Goal: Navigation & Orientation: Find specific page/section

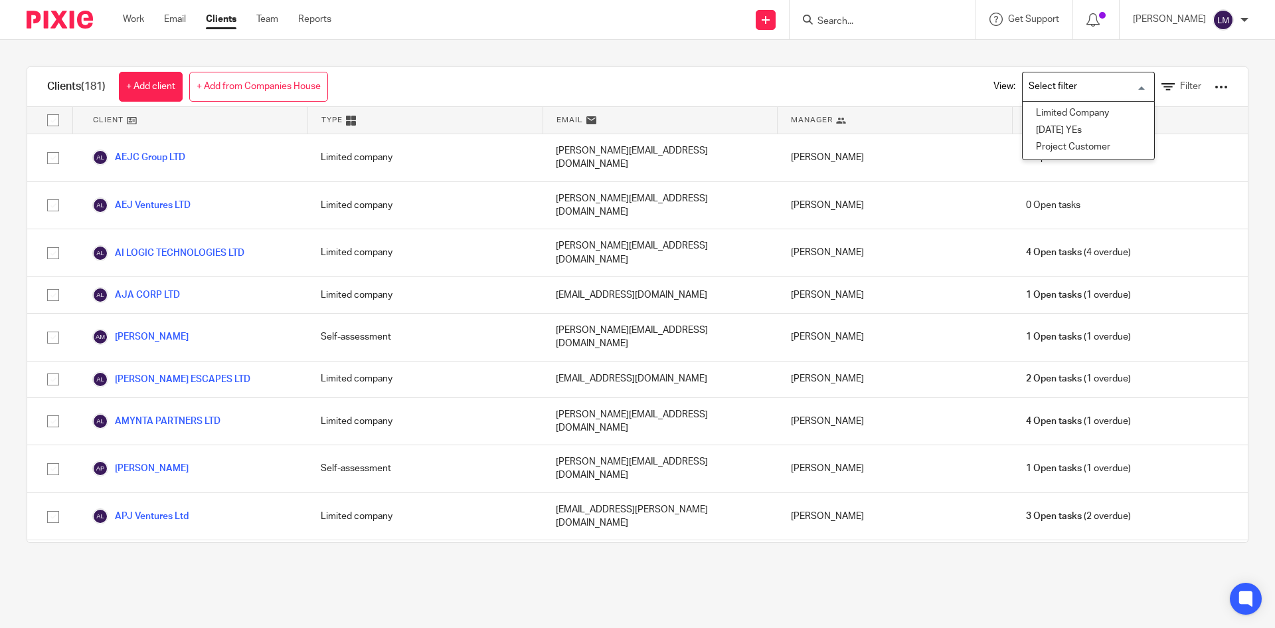
click at [1070, 90] on input "Search for option" at bounding box center [1085, 86] width 123 height 23
click at [869, 13] on form at bounding box center [886, 19] width 141 height 17
click at [864, 16] on input "Search" at bounding box center [876, 22] width 120 height 12
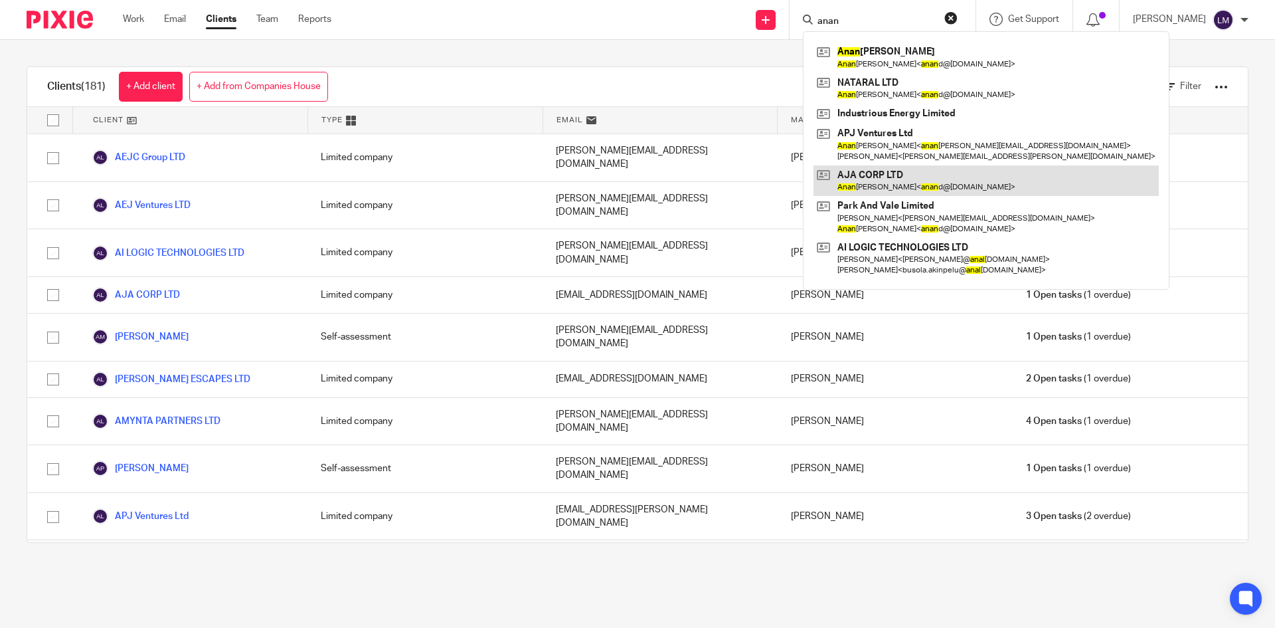
type input "anan"
click at [867, 180] on link at bounding box center [985, 180] width 345 height 31
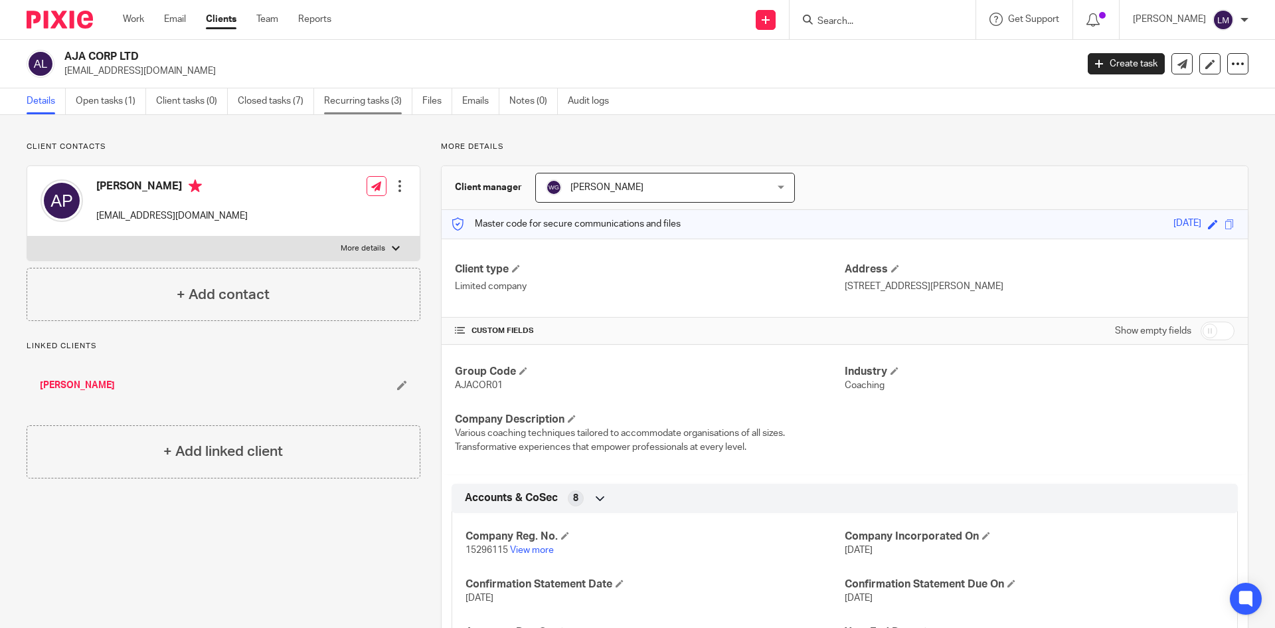
click at [371, 98] on link "Recurring tasks (3)" at bounding box center [368, 101] width 88 height 26
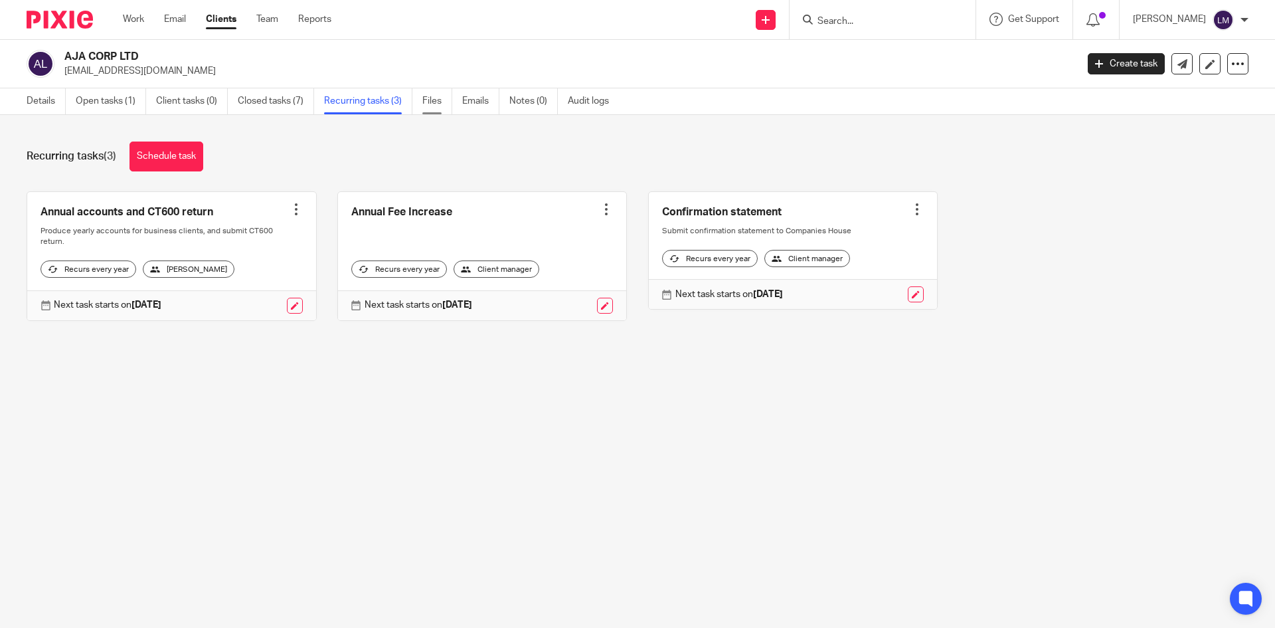
click at [426, 105] on link "Files" at bounding box center [437, 101] width 30 height 26
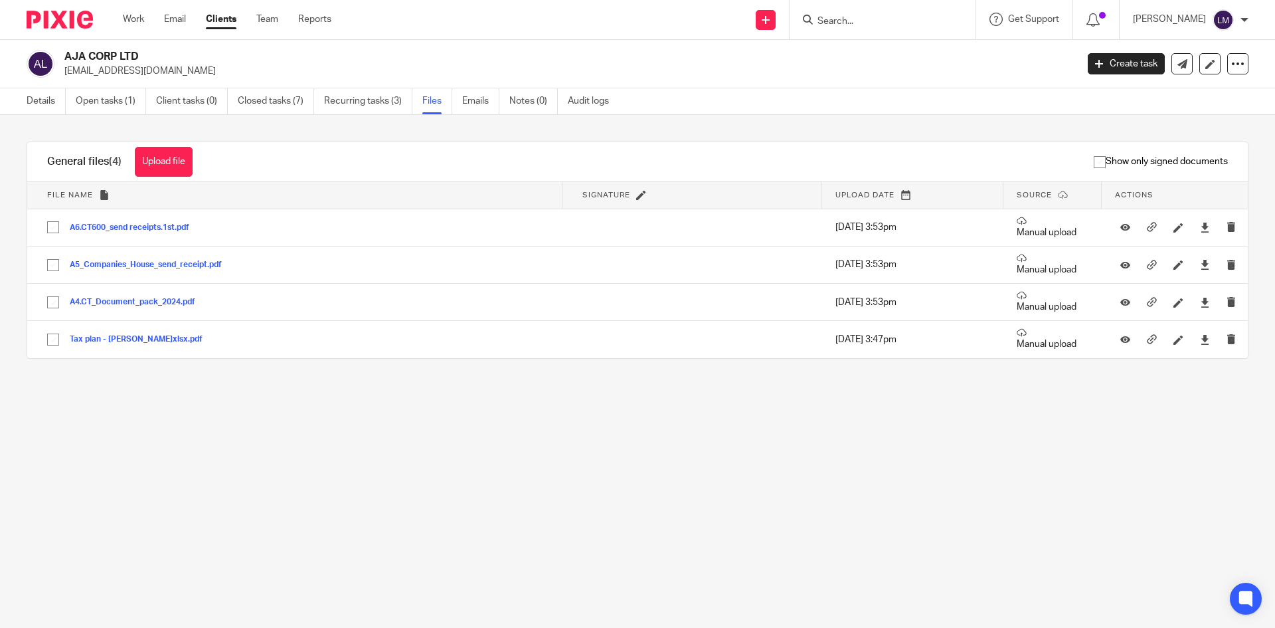
click at [459, 104] on ul "Details Open tasks (1) Client tasks (0) Closed tasks (7) Recurring tasks (3) Fi…" at bounding box center [328, 101] width 602 height 26
click at [463, 104] on link "Emails" at bounding box center [480, 101] width 37 height 26
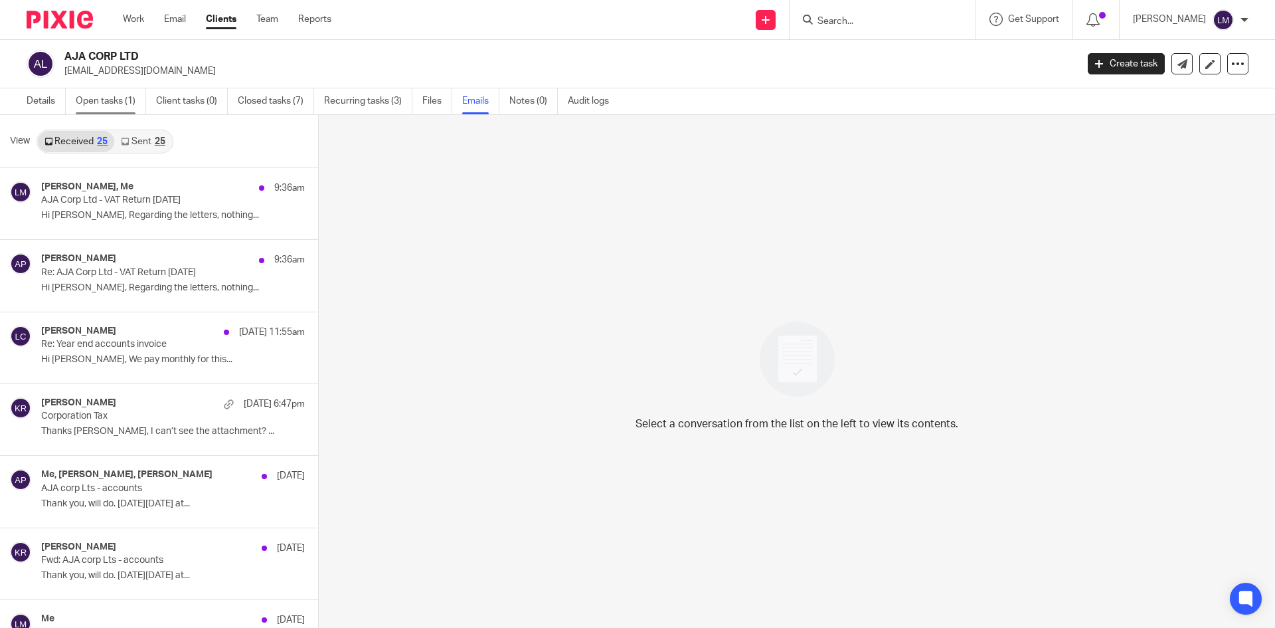
click at [112, 104] on link "Open tasks (1)" at bounding box center [111, 101] width 70 height 26
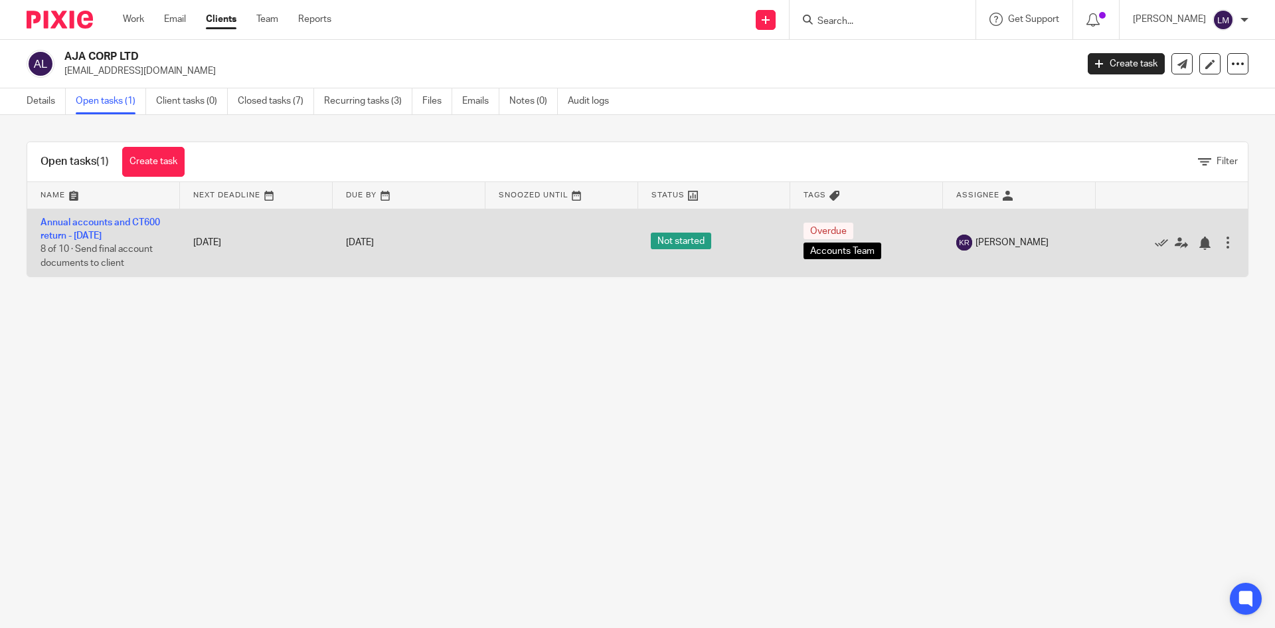
click at [1221, 246] on div at bounding box center [1227, 242] width 13 height 13
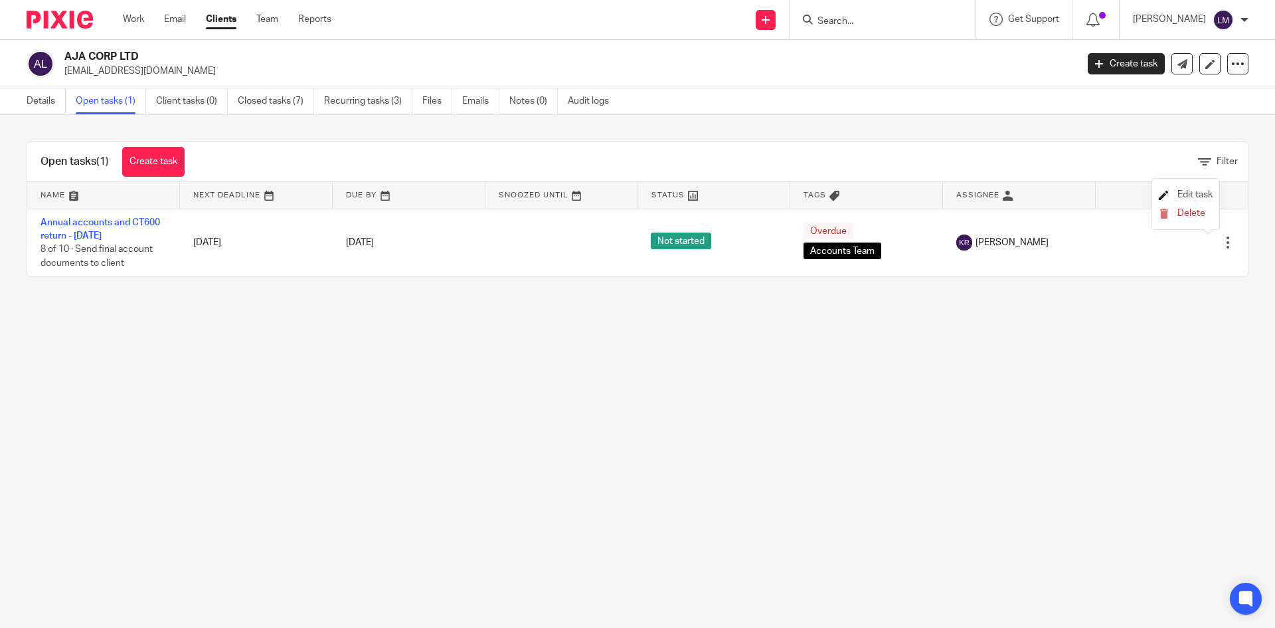
click at [1185, 197] on span "Edit task" at bounding box center [1194, 194] width 35 height 9
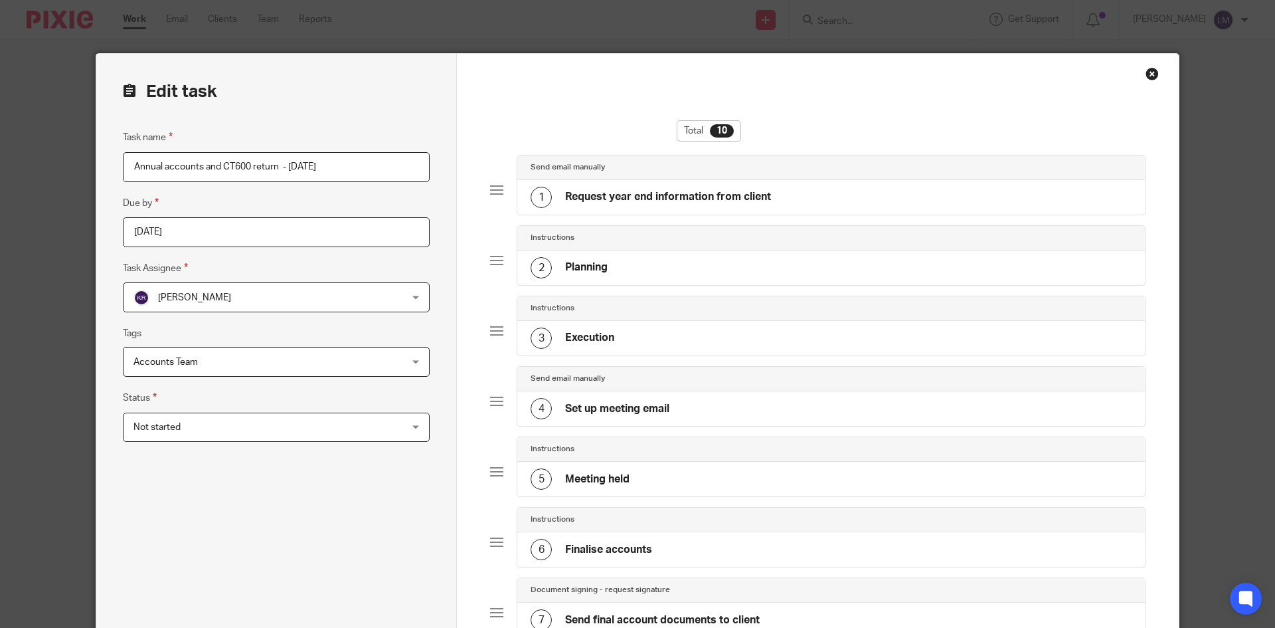
click at [1149, 73] on div "Close this dialog window" at bounding box center [1151, 73] width 13 height 13
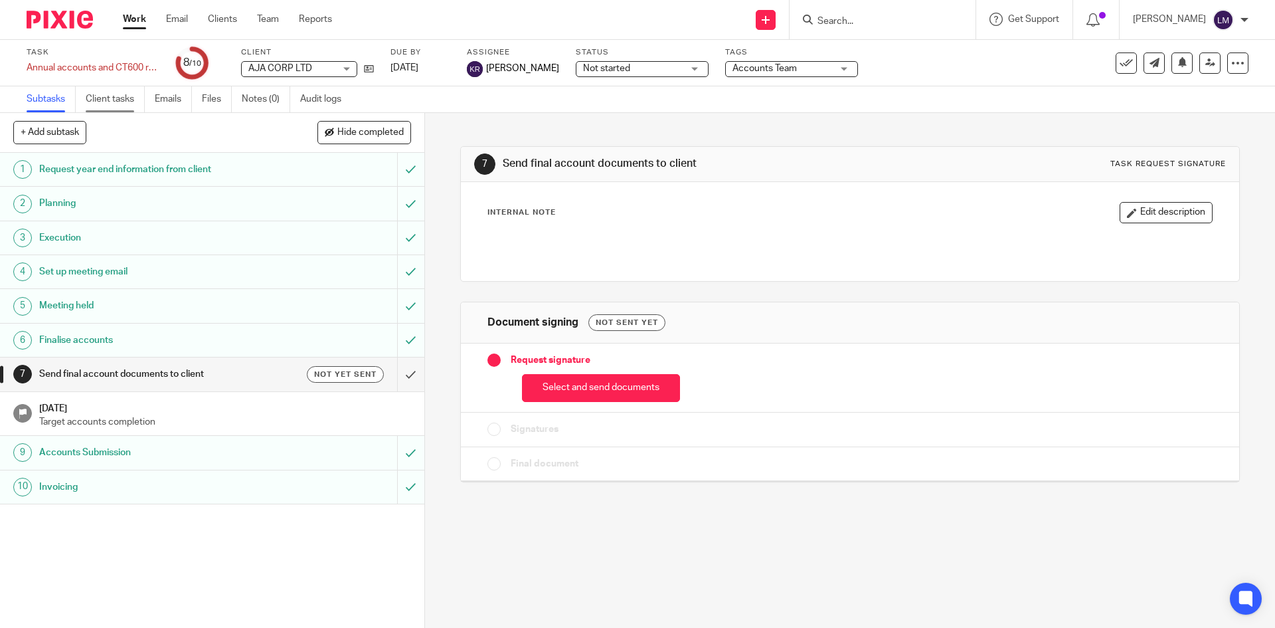
click at [114, 100] on link "Client tasks" at bounding box center [115, 99] width 59 height 26
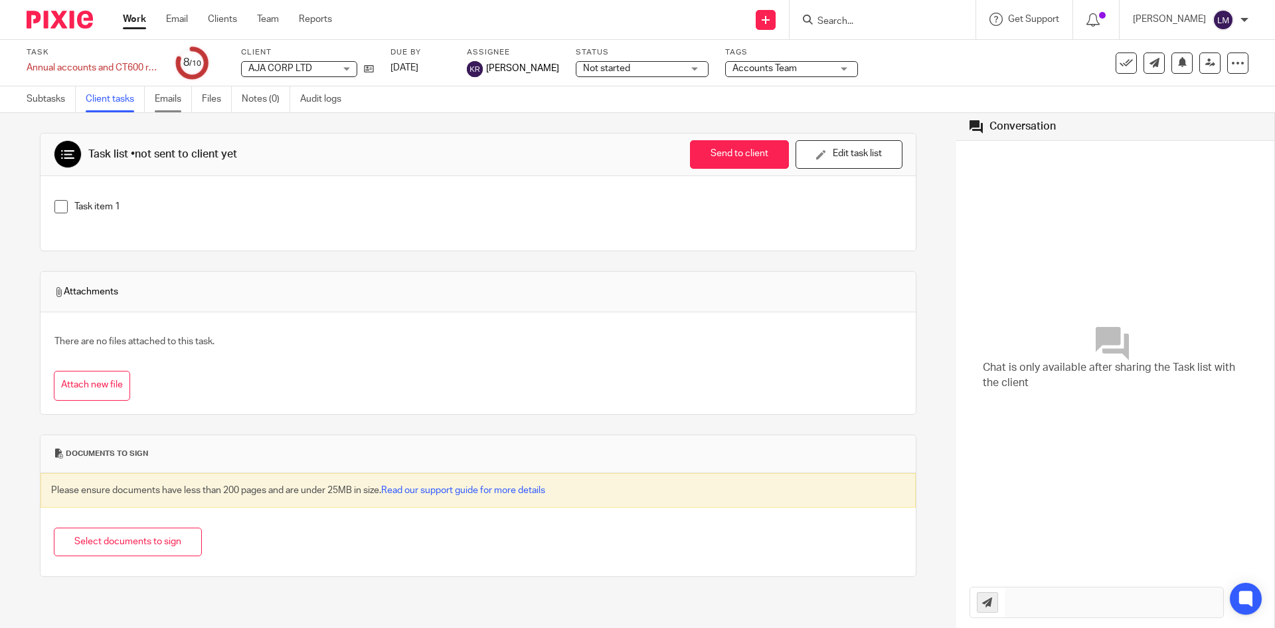
click at [160, 98] on link "Emails" at bounding box center [173, 99] width 37 height 26
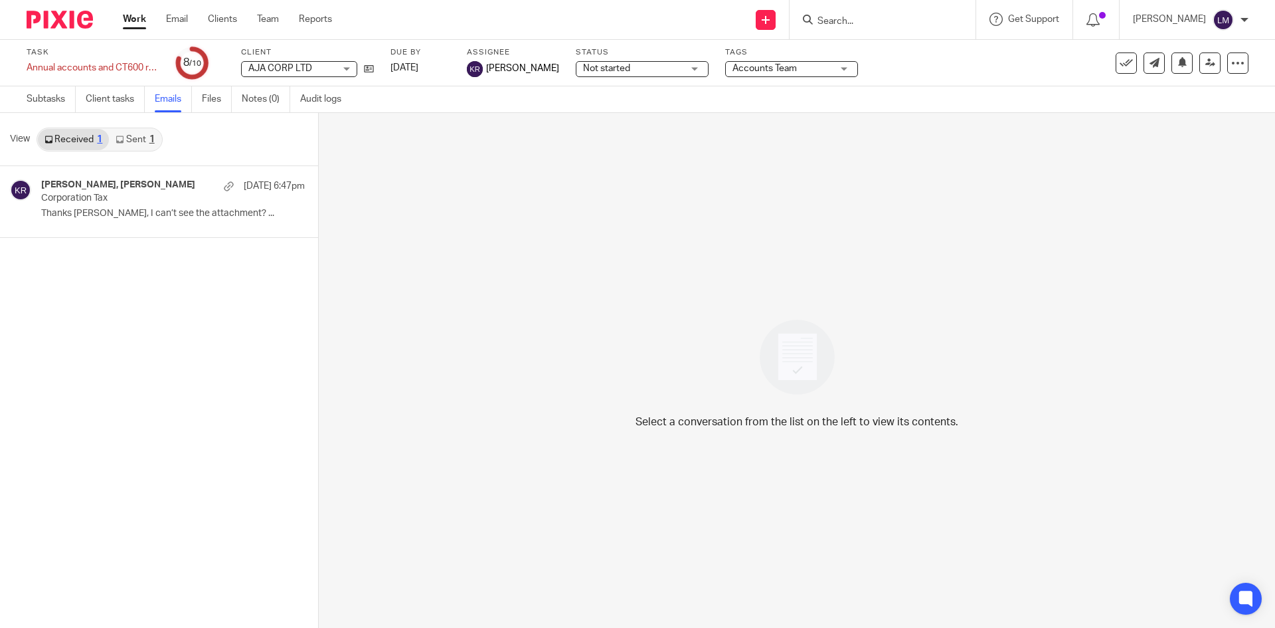
click at [214, 101] on link "Files" at bounding box center [217, 99] width 30 height 26
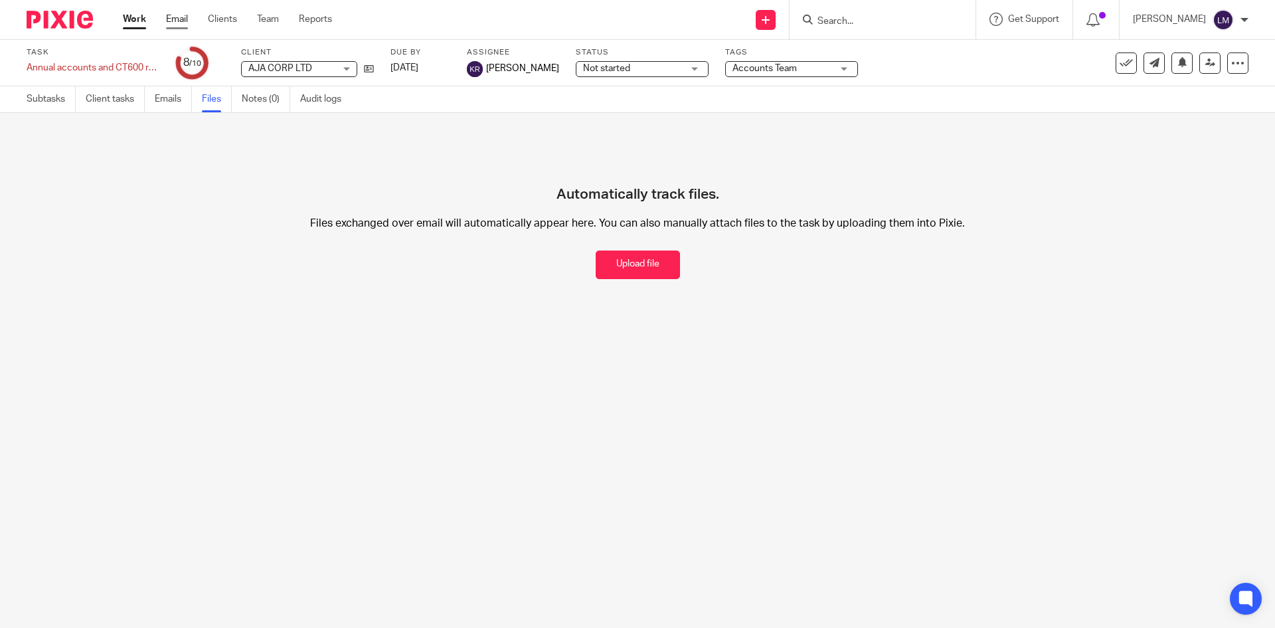
click at [183, 17] on link "Email" at bounding box center [177, 19] width 22 height 13
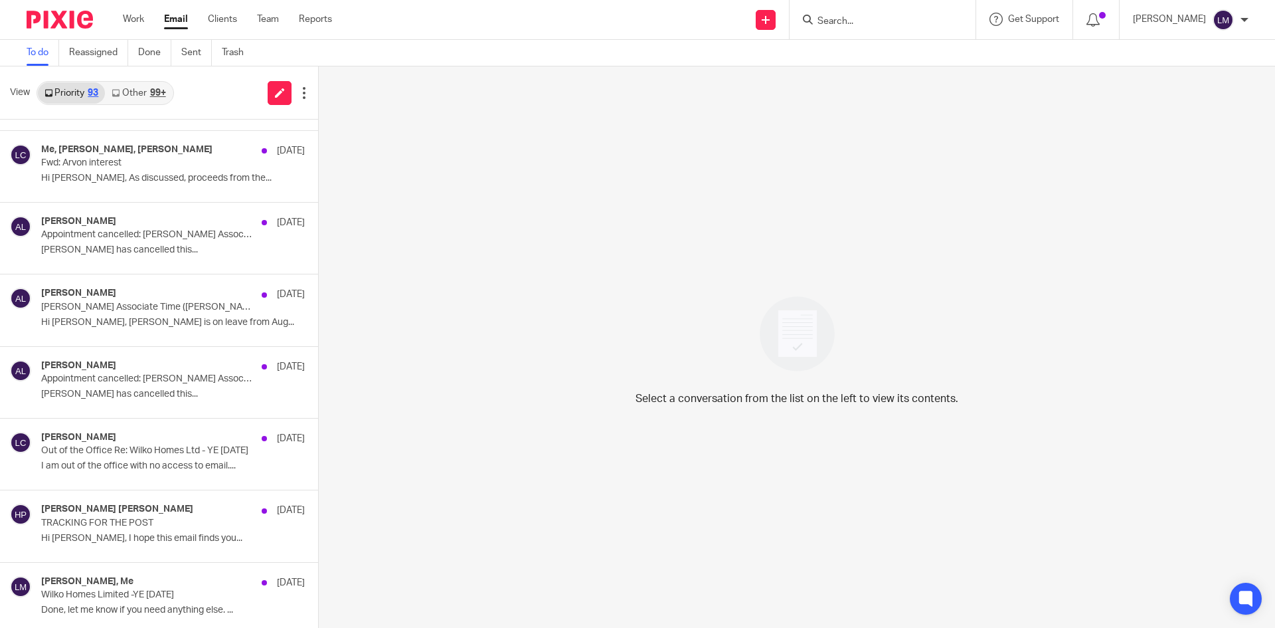
scroll to position [3829, 0]
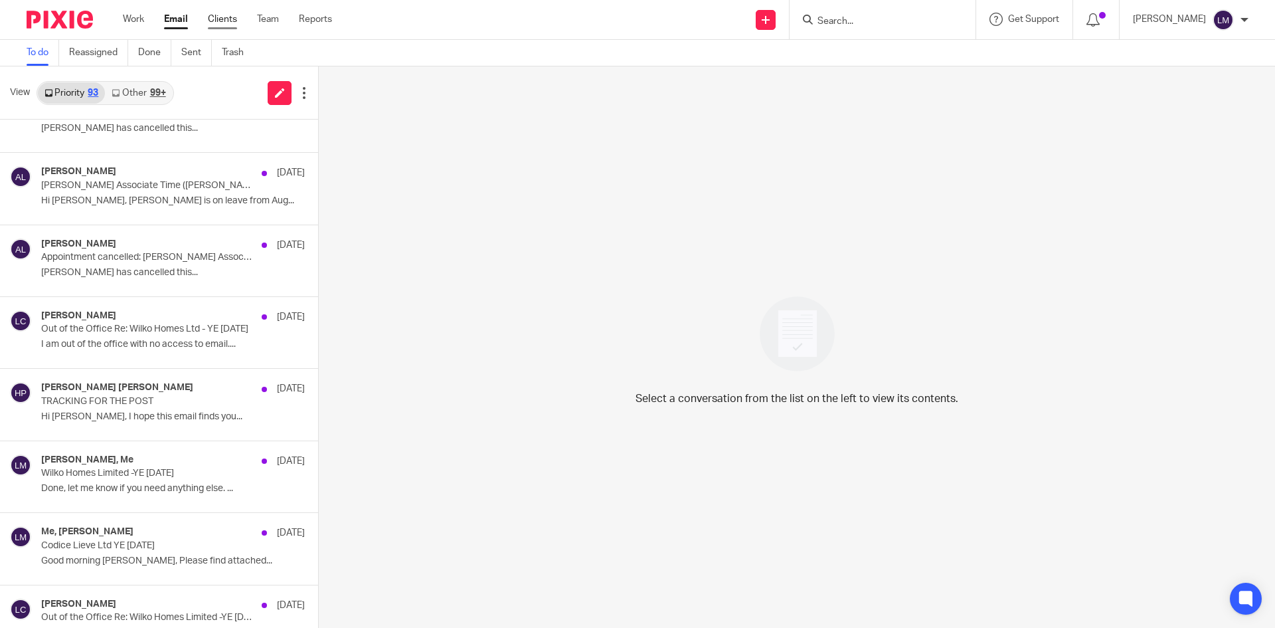
click at [220, 20] on link "Clients" at bounding box center [222, 19] width 29 height 13
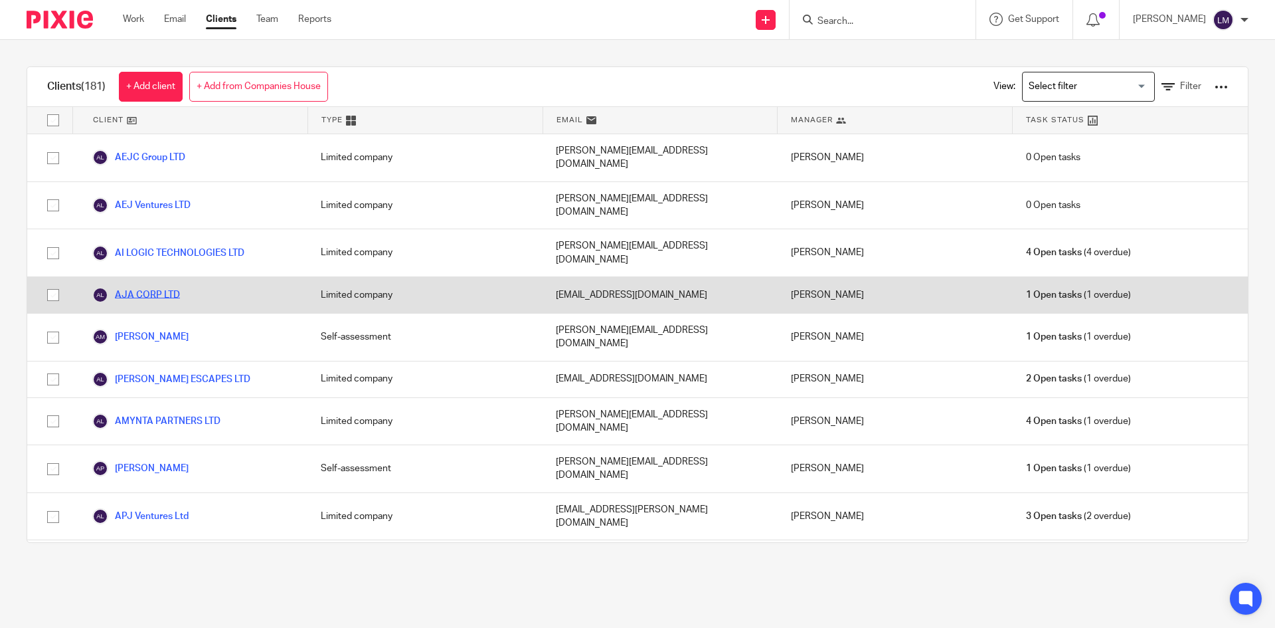
click at [160, 287] on link "AJA CORP LTD" at bounding box center [136, 295] width 88 height 16
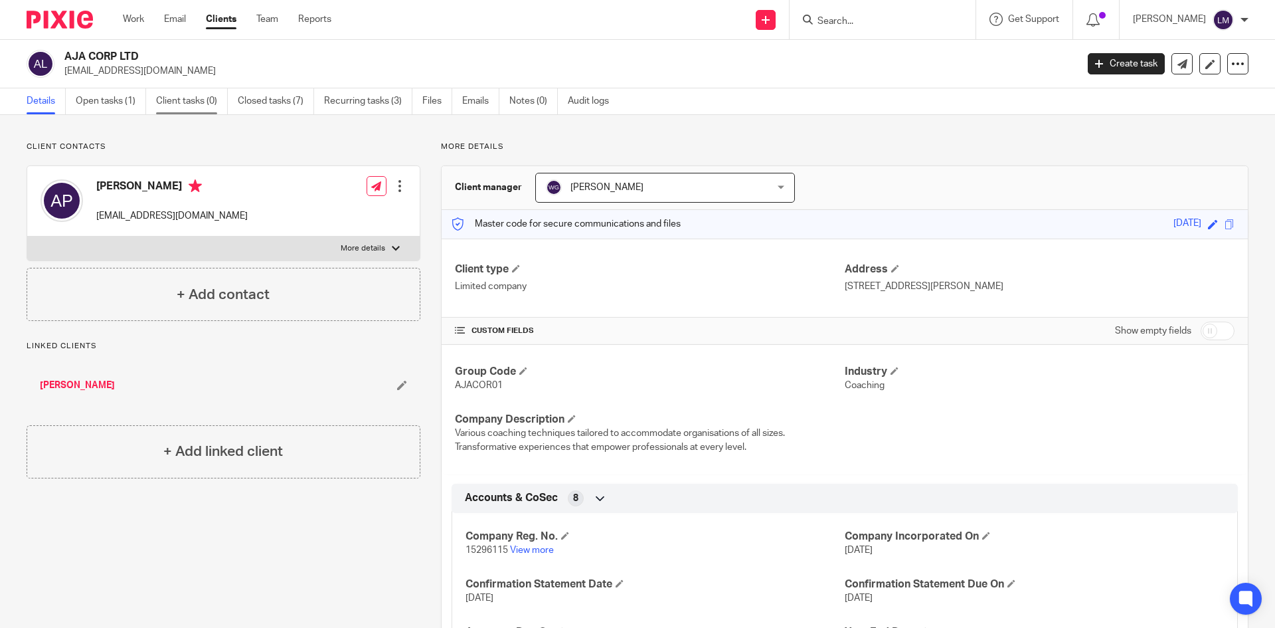
click at [175, 100] on link "Client tasks (0)" at bounding box center [192, 101] width 72 height 26
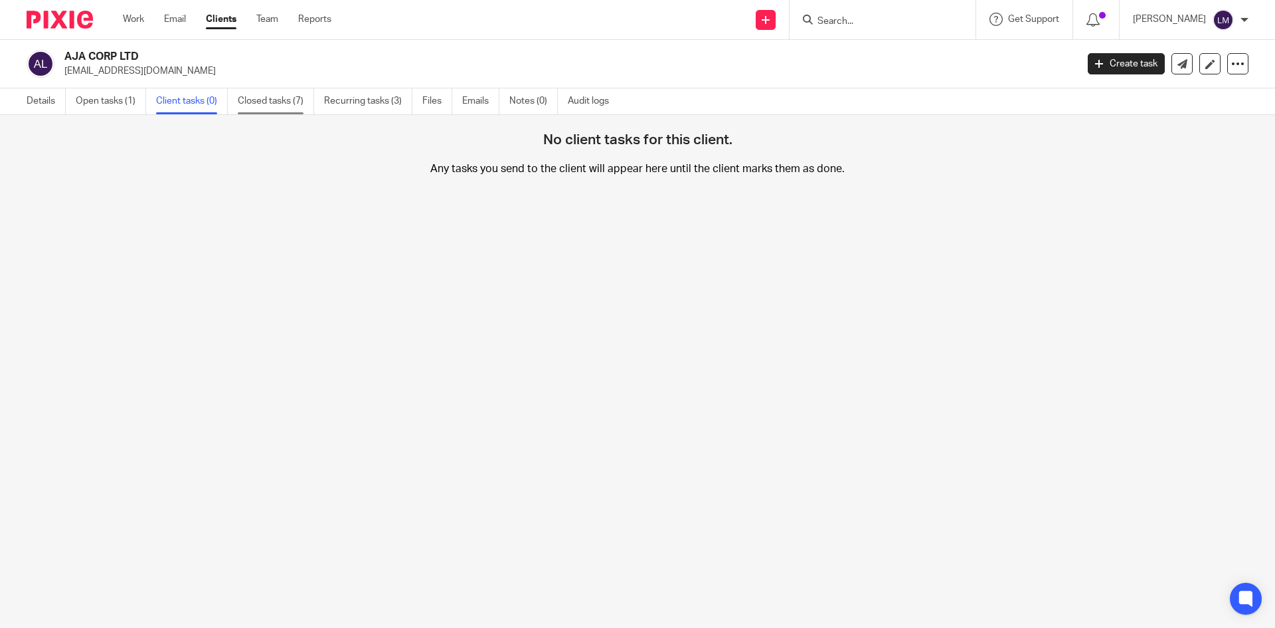
click at [266, 100] on link "Closed tasks (7)" at bounding box center [276, 101] width 76 height 26
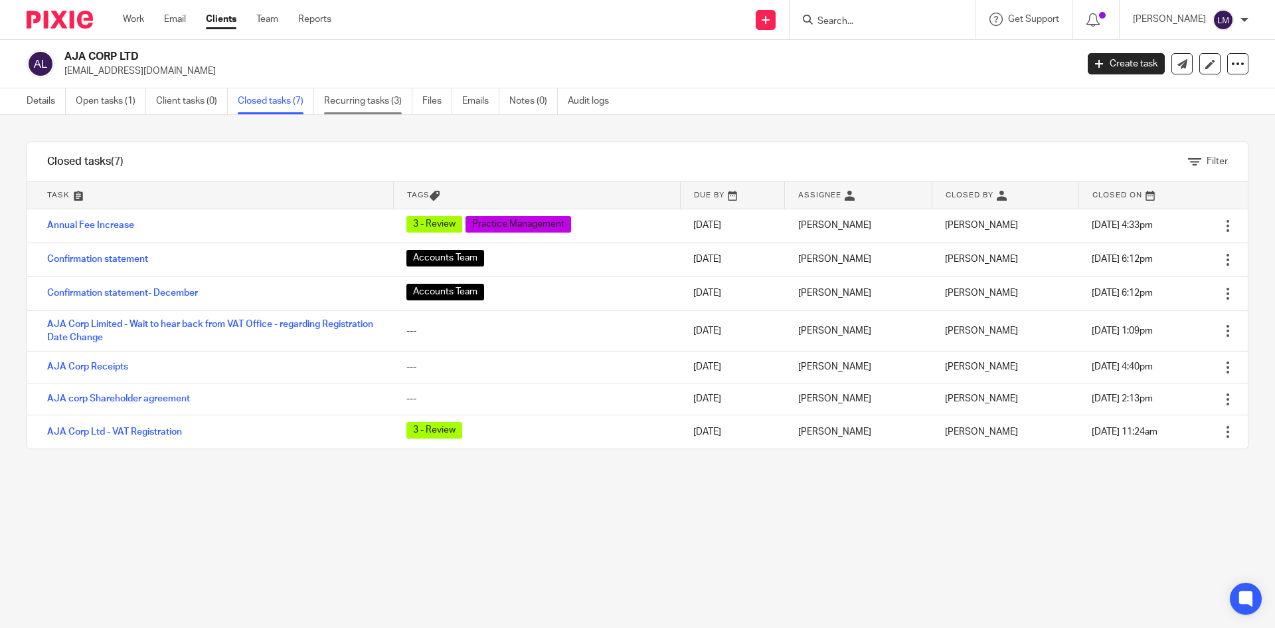
click at [337, 100] on link "Recurring tasks (3)" at bounding box center [368, 101] width 88 height 26
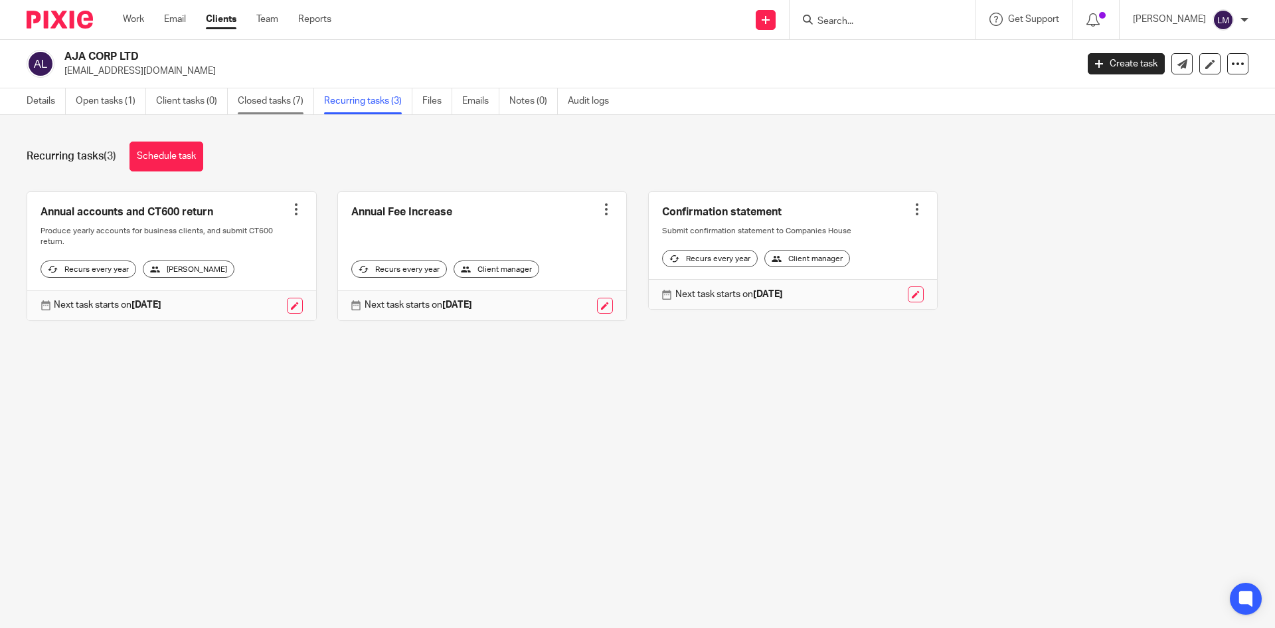
click at [293, 103] on link "Closed tasks (7)" at bounding box center [276, 101] width 76 height 26
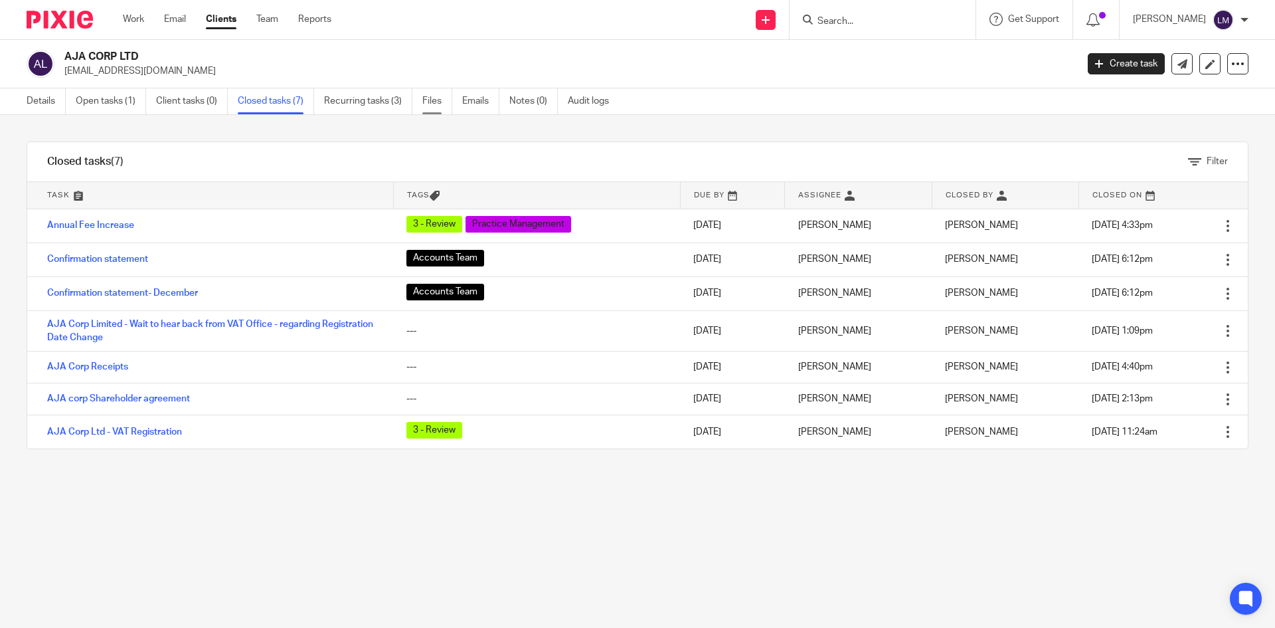
click at [426, 104] on link "Files" at bounding box center [437, 101] width 30 height 26
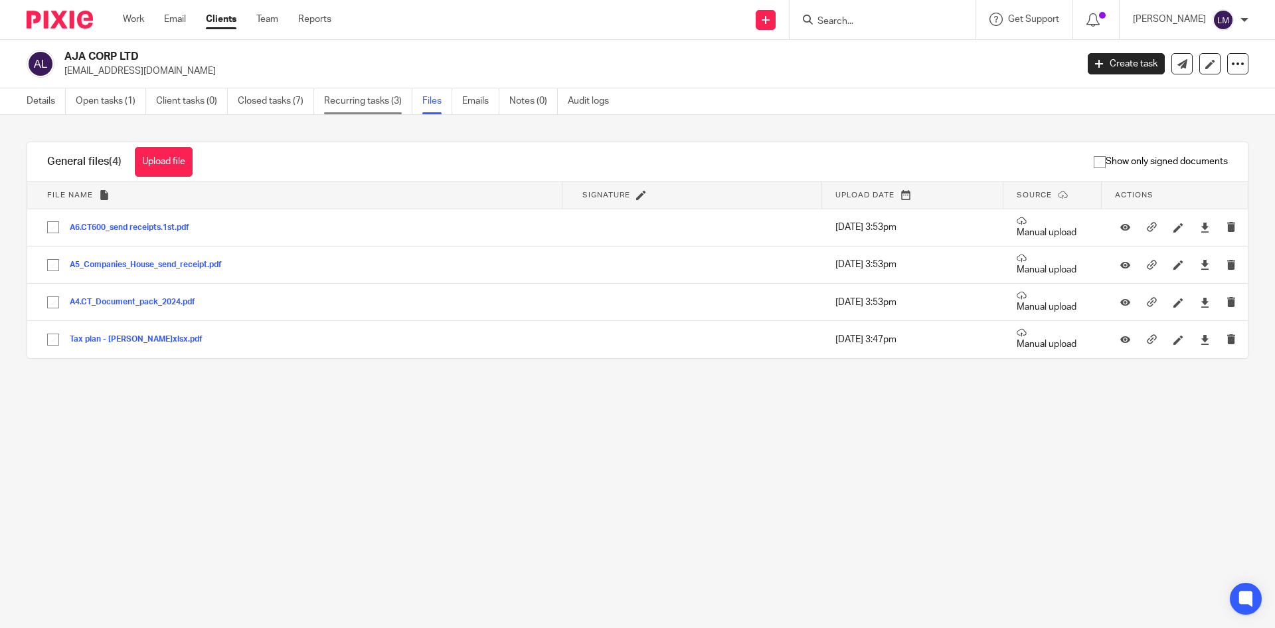
click at [369, 104] on link "Recurring tasks (3)" at bounding box center [368, 101] width 88 height 26
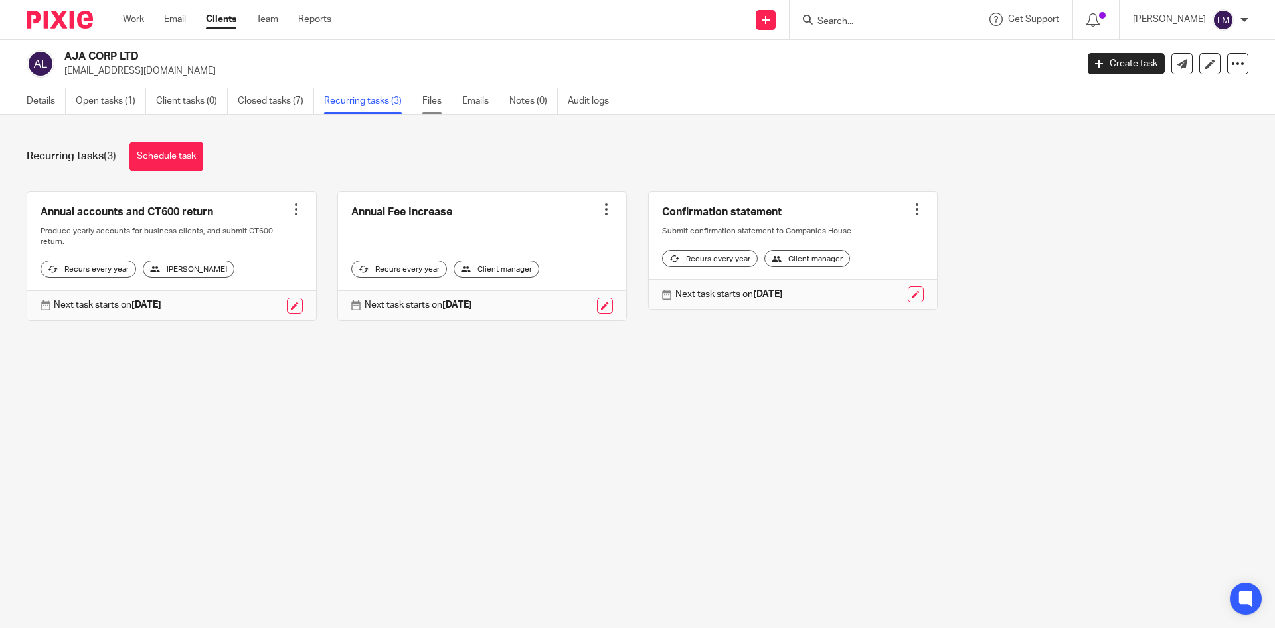
click at [434, 99] on link "Files" at bounding box center [437, 101] width 30 height 26
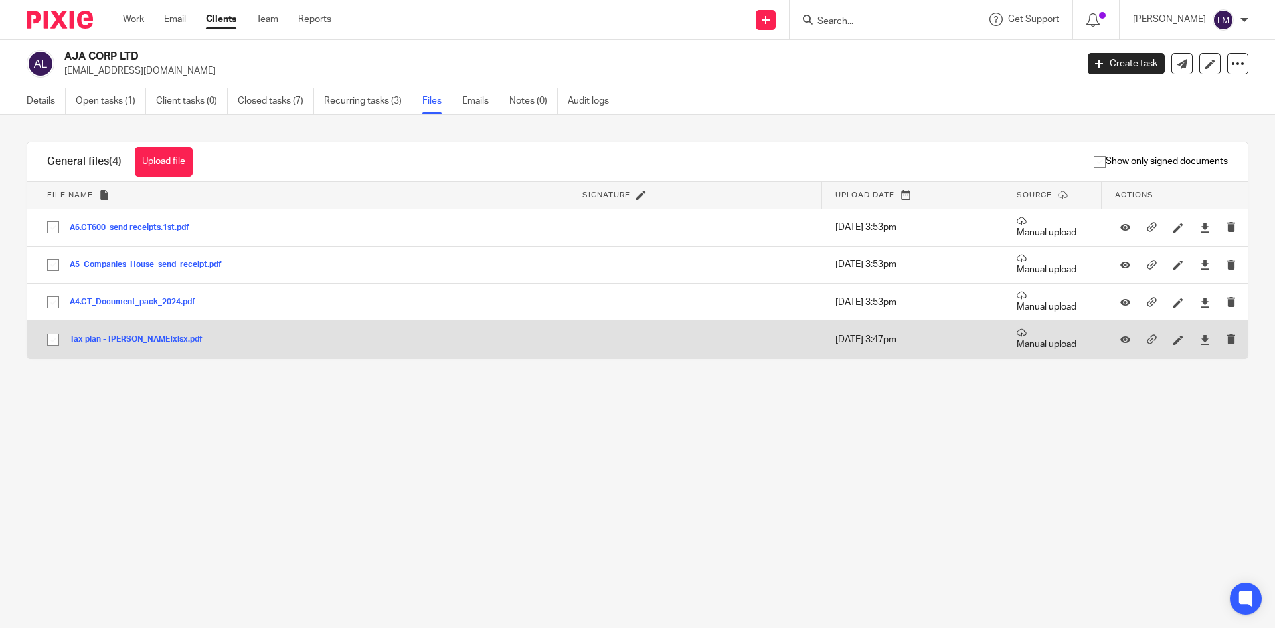
click at [94, 339] on button "Tax plan - [PERSON_NAME]xlsx.pdf" at bounding box center [141, 339] width 143 height 9
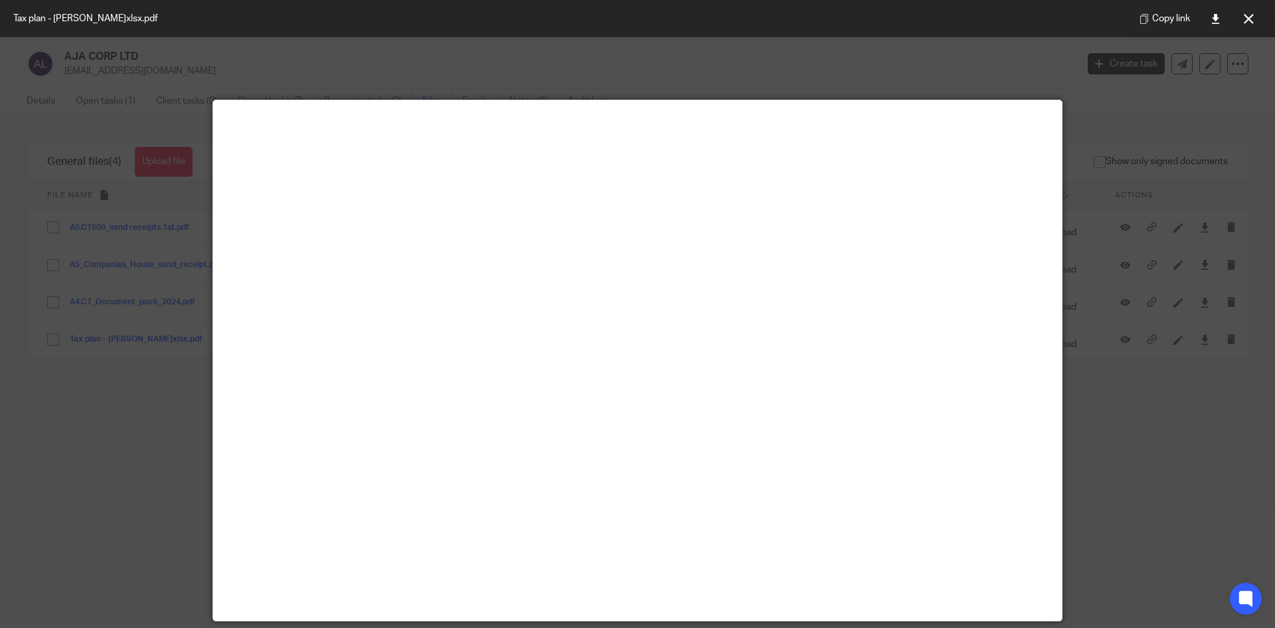
click at [94, 339] on div at bounding box center [637, 314] width 1275 height 628
click at [489, 470] on main at bounding box center [637, 360] width 849 height 520
click at [1121, 530] on div at bounding box center [637, 314] width 1275 height 628
click at [669, 57] on div at bounding box center [637, 314] width 1275 height 628
click at [1136, 444] on div at bounding box center [637, 314] width 1275 height 628
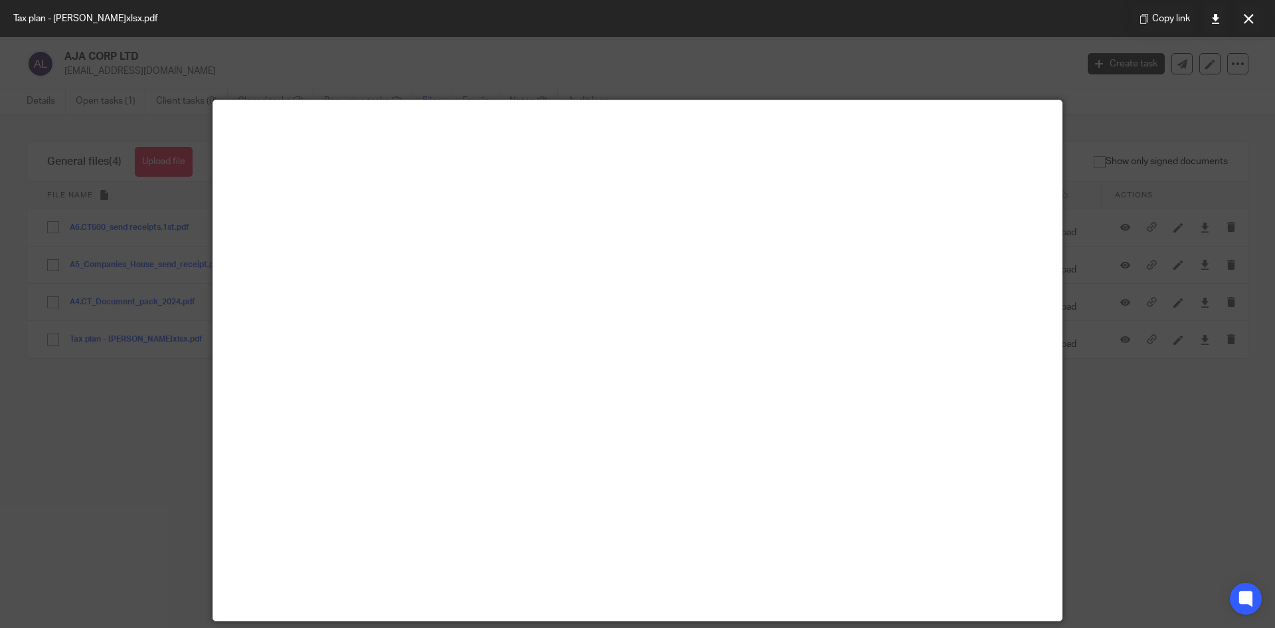
click at [1250, 16] on icon at bounding box center [1249, 19] width 10 height 10
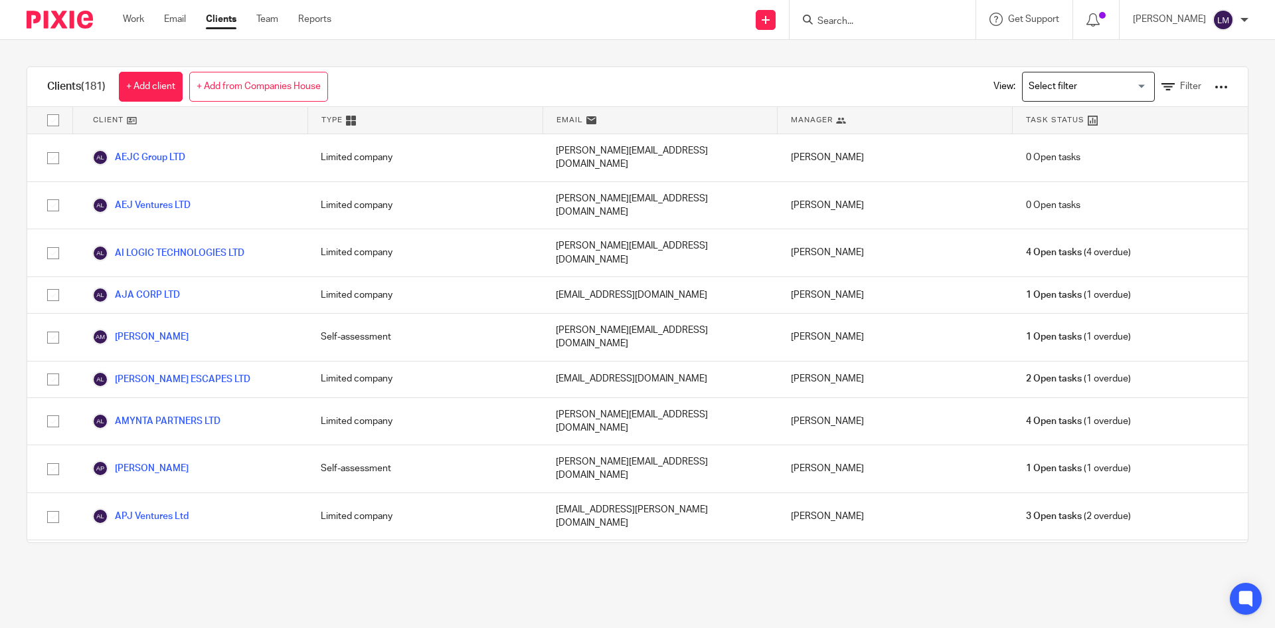
click at [823, 28] on form at bounding box center [886, 19] width 141 height 17
click at [825, 21] on input "Search" at bounding box center [876, 22] width 120 height 12
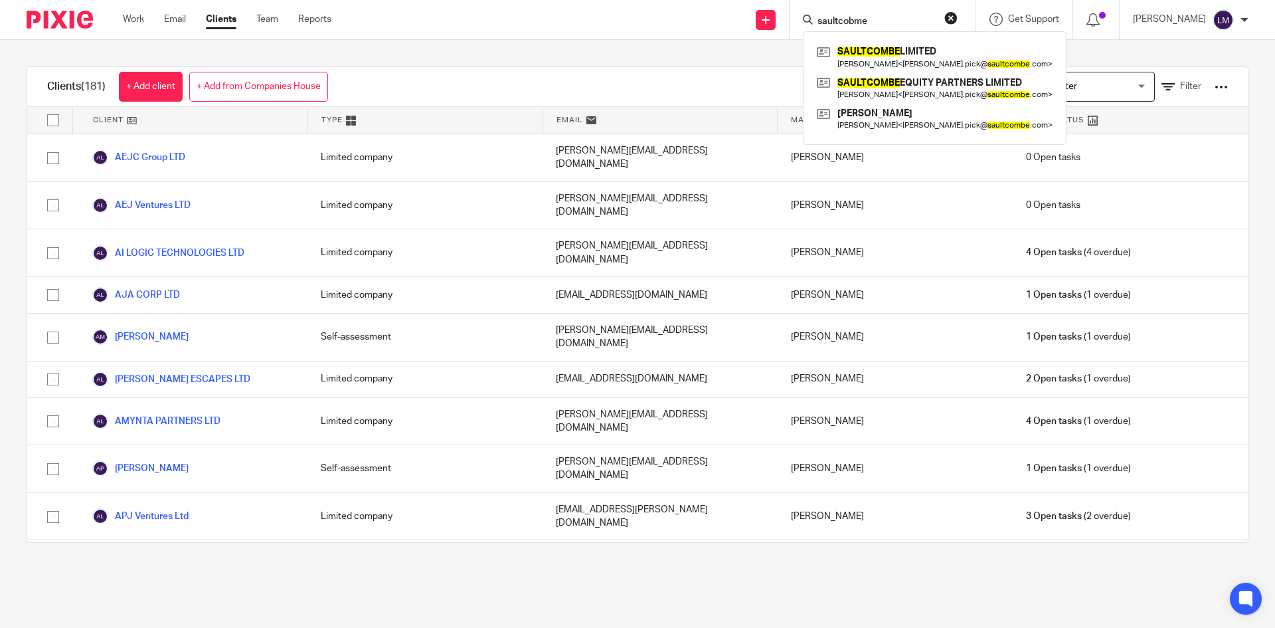
type input "saultcobme"
click at [884, 116] on link at bounding box center [934, 119] width 242 height 31
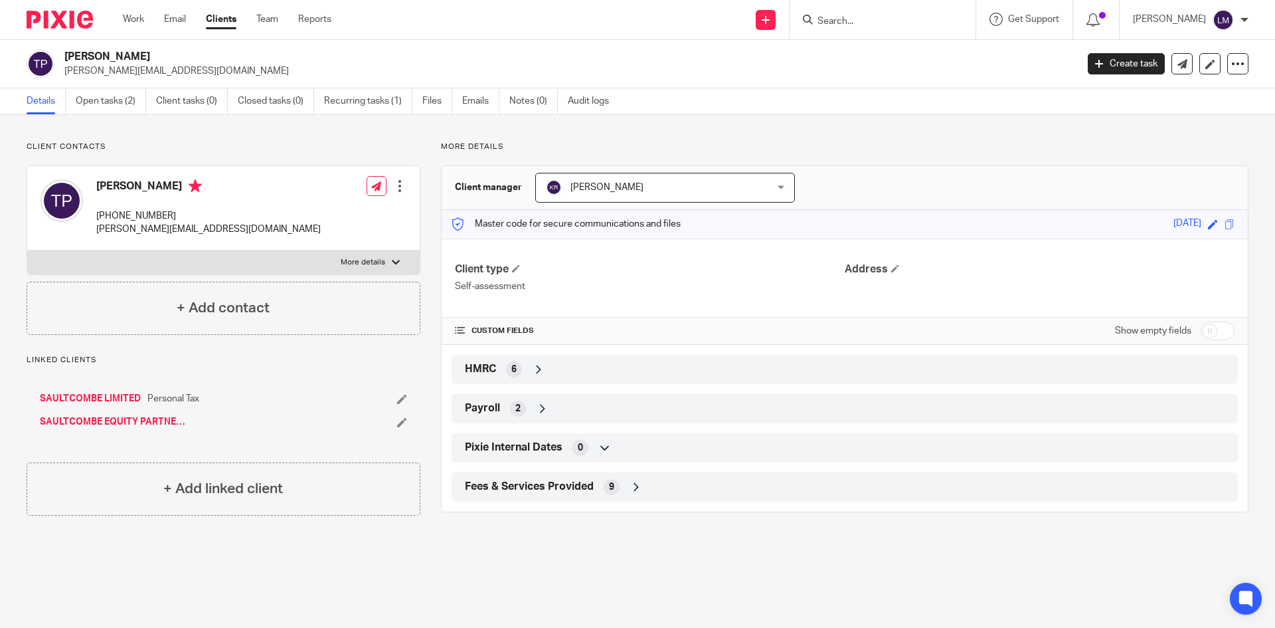
click at [476, 363] on span "HMRC" at bounding box center [480, 369] width 31 height 14
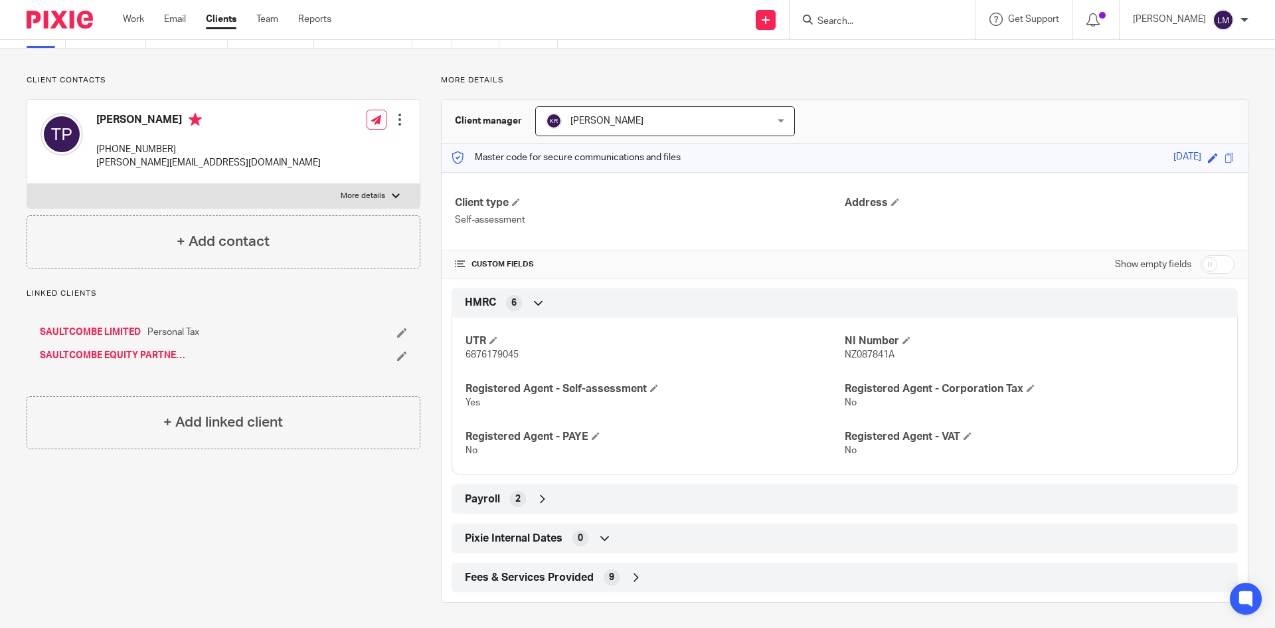
scroll to position [68, 0]
click at [553, 566] on div "Fees & Services Provided 9" at bounding box center [844, 575] width 766 height 23
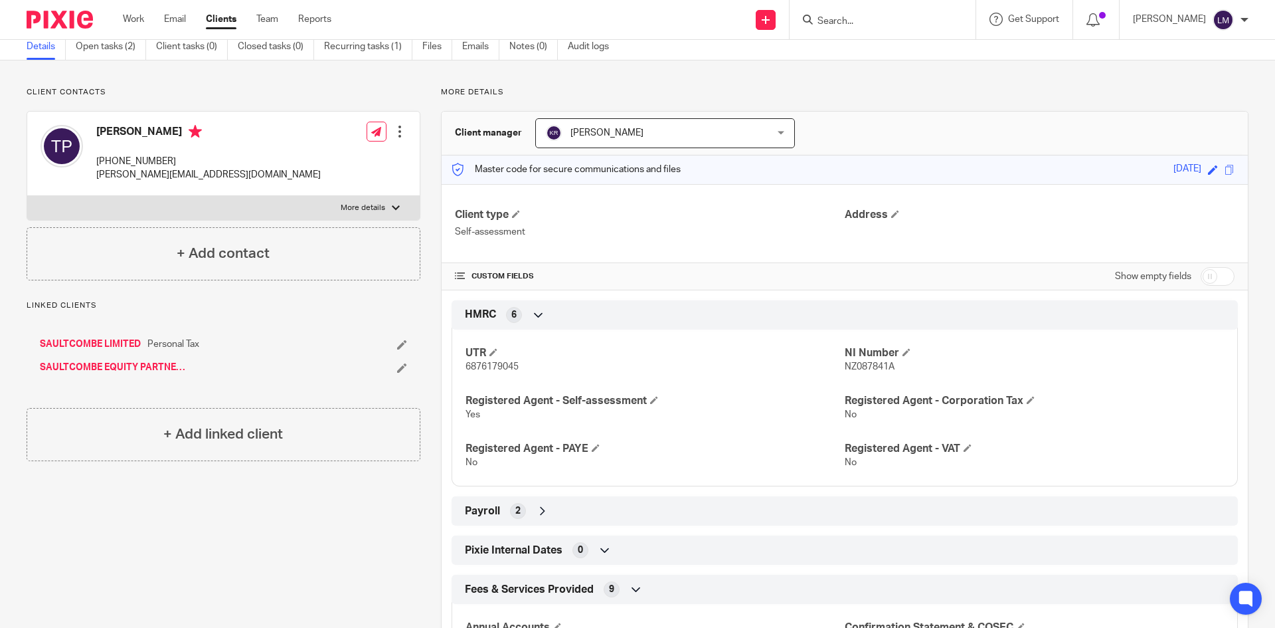
scroll to position [0, 0]
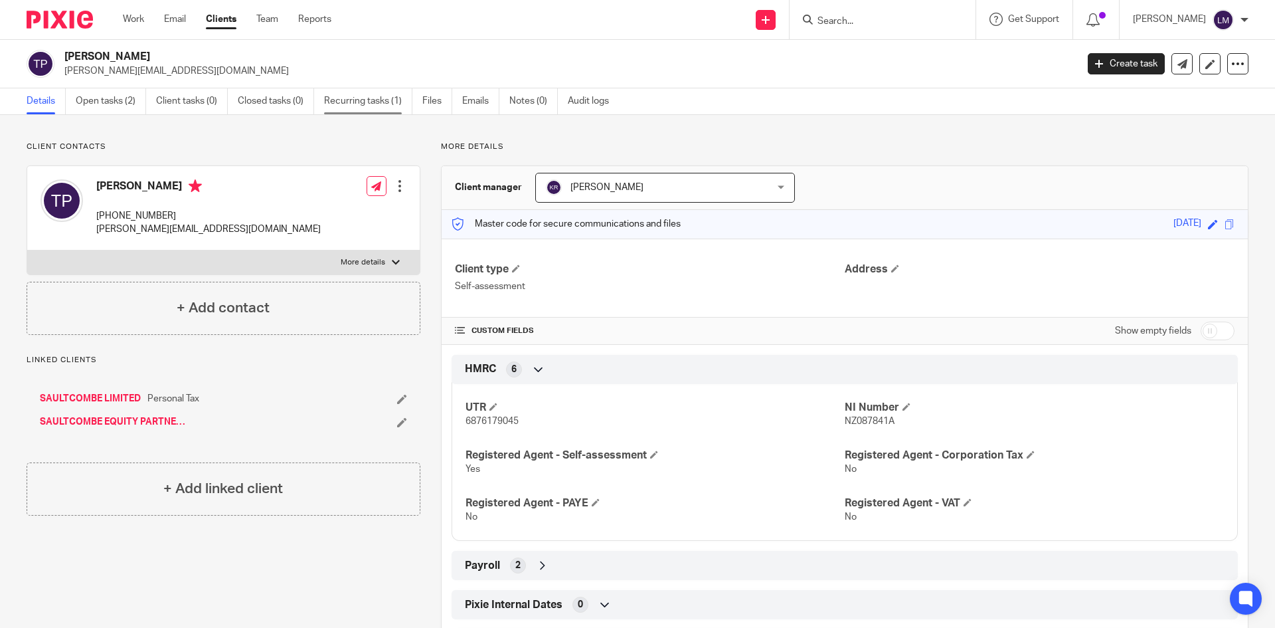
click at [365, 100] on link "Recurring tasks (1)" at bounding box center [368, 101] width 88 height 26
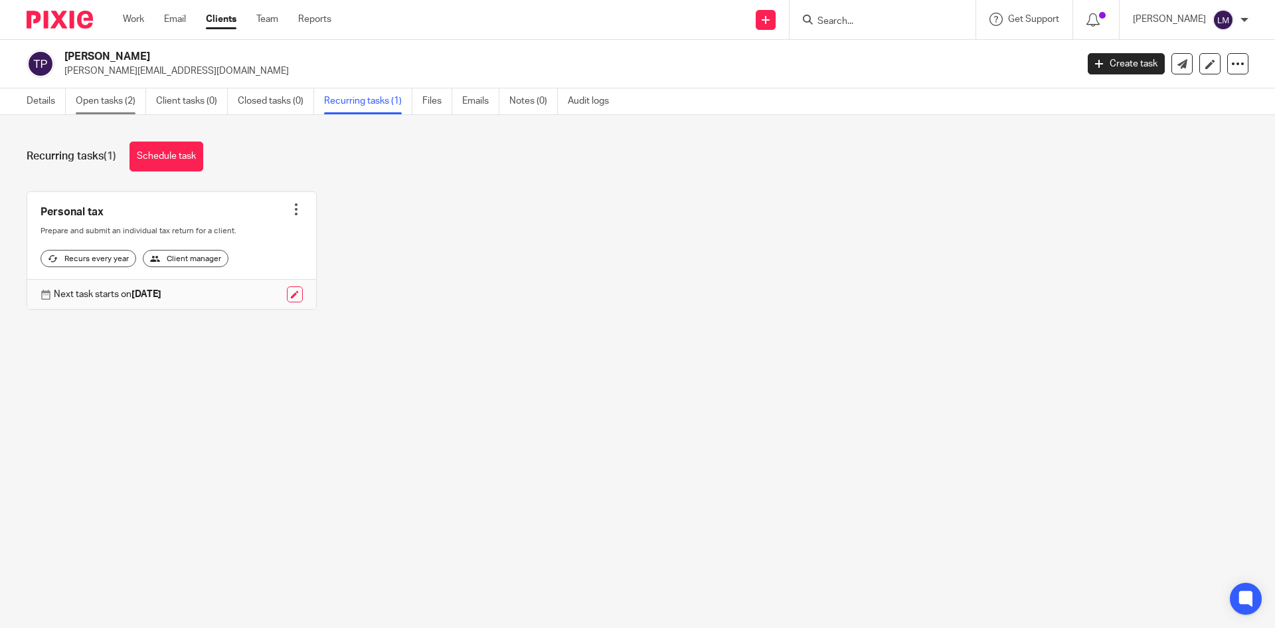
click at [110, 99] on link "Open tasks (2)" at bounding box center [111, 101] width 70 height 26
